Goal: Task Accomplishment & Management: Use online tool/utility

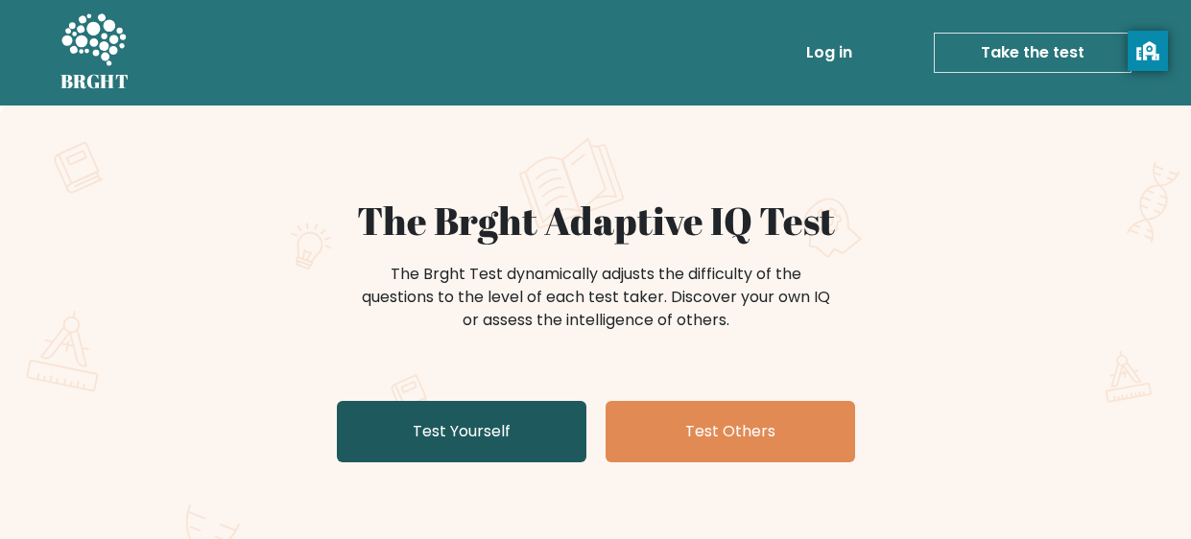
click at [506, 451] on link "Test Yourself" at bounding box center [462, 431] width 250 height 61
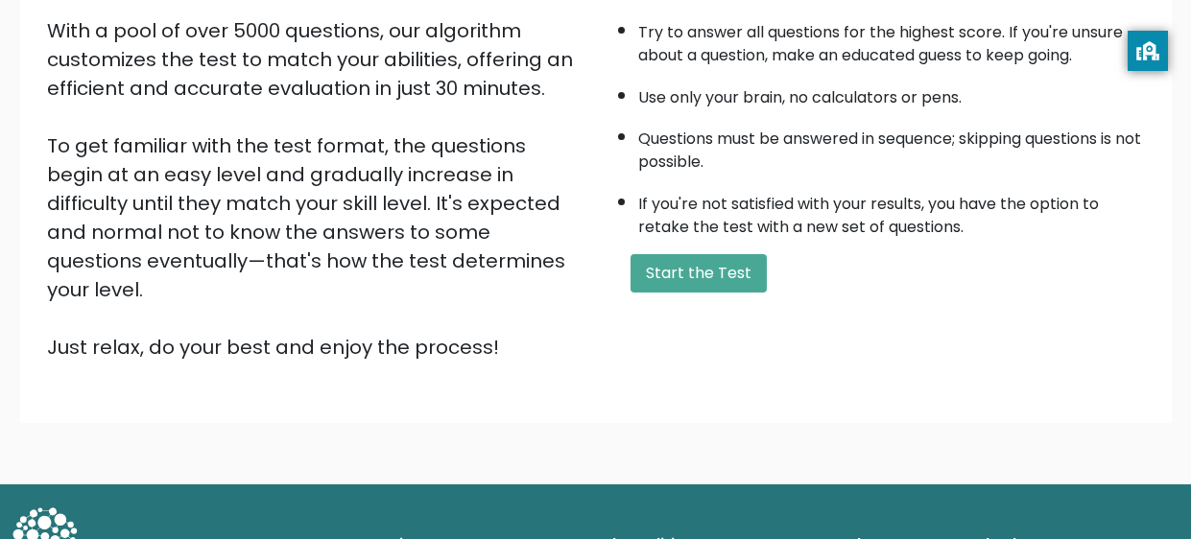
scroll to position [334, 0]
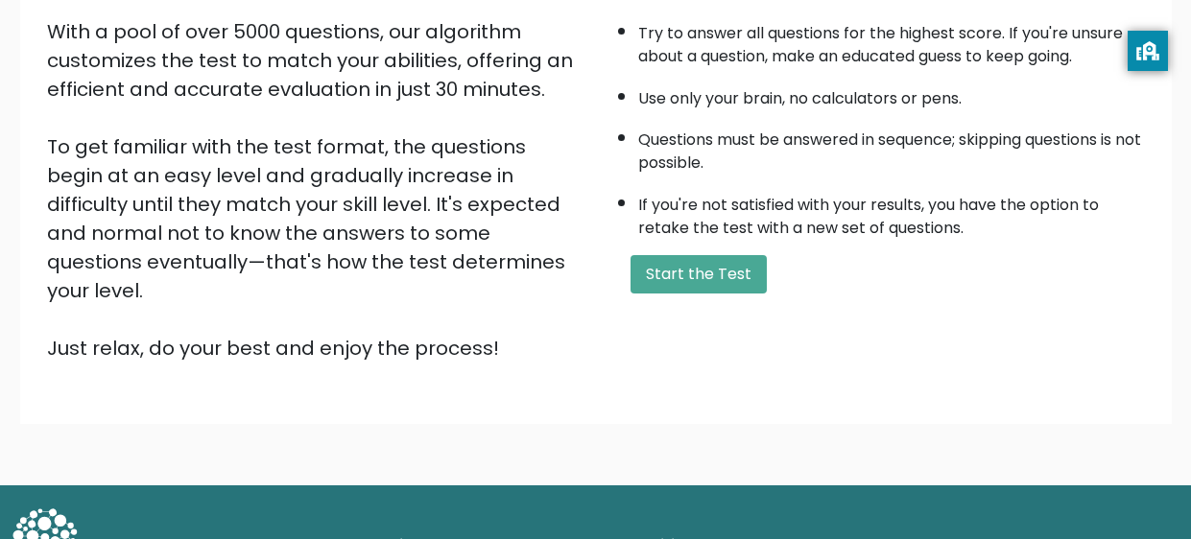
click at [697, 293] on div "A few things before you start: The test has 40 questions and needs to be finish…" at bounding box center [876, 113] width 561 height 499
click at [697, 291] on button "Start the Test" at bounding box center [699, 274] width 136 height 38
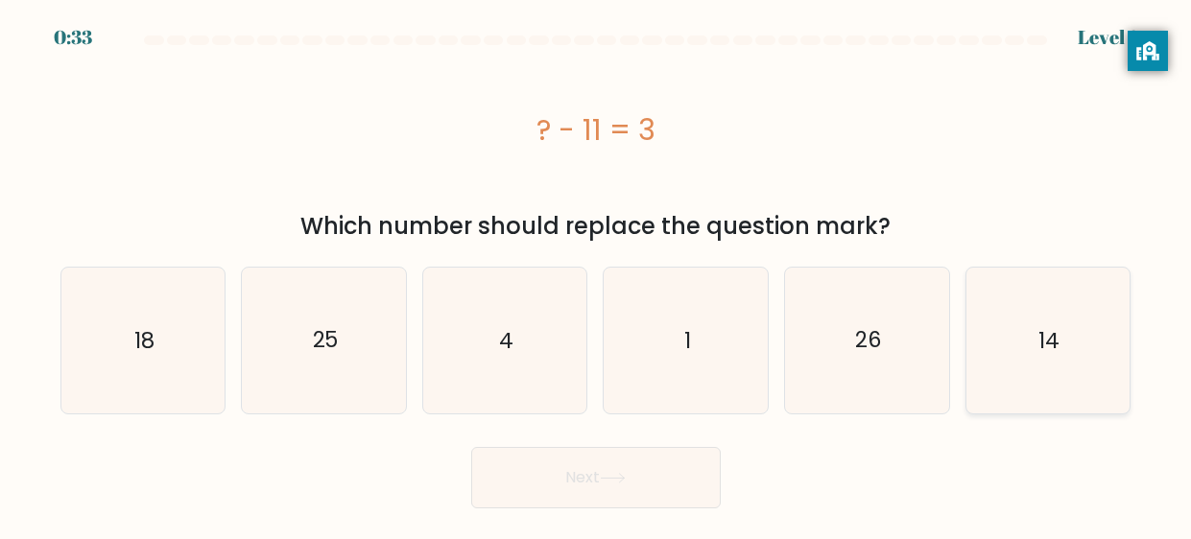
click at [1056, 353] on text "14" at bounding box center [1049, 340] width 21 height 31
click at [597, 275] on input "f. 14" at bounding box center [596, 272] width 1 height 5
radio input "true"
click at [623, 475] on icon at bounding box center [613, 478] width 26 height 11
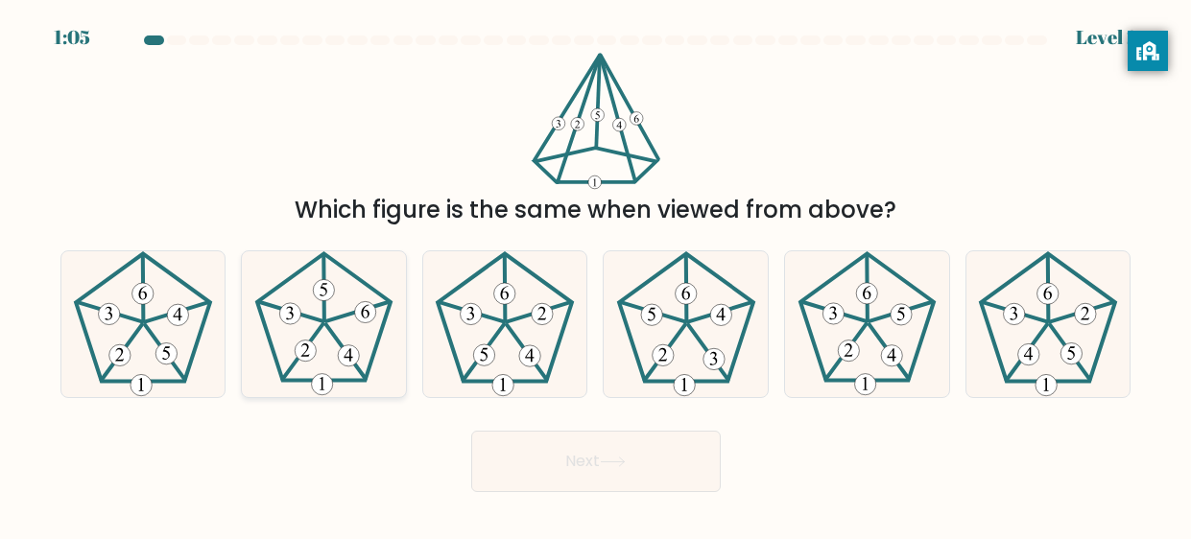
click at [339, 333] on icon at bounding box center [324, 324] width 146 height 146
click at [596, 275] on input "b." at bounding box center [596, 272] width 1 height 5
radio input "true"
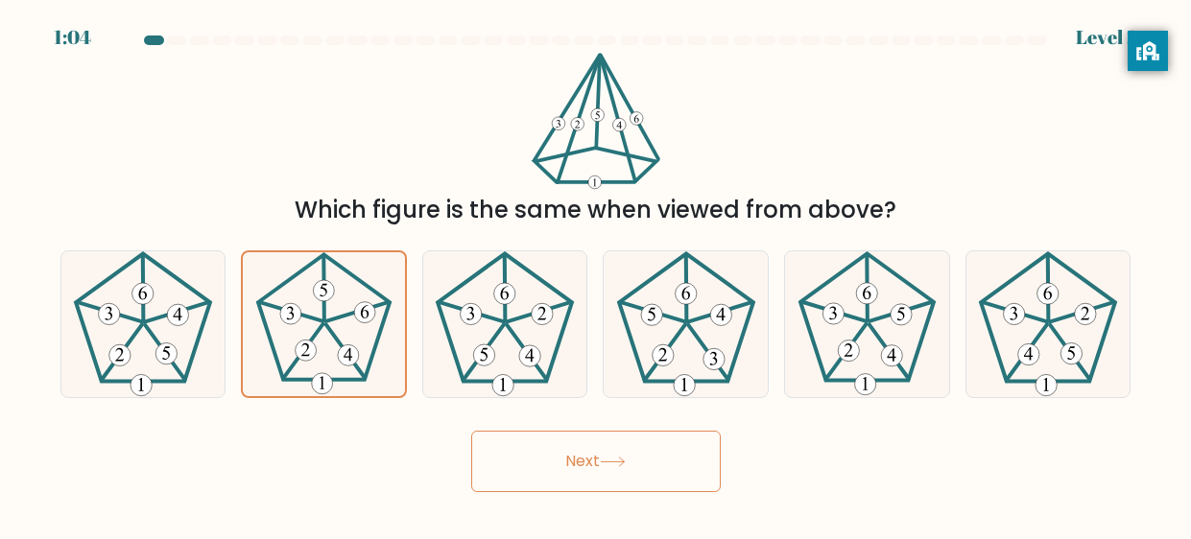
click at [548, 456] on button "Next" at bounding box center [596, 461] width 250 height 61
